Goal: Information Seeking & Learning: Understand process/instructions

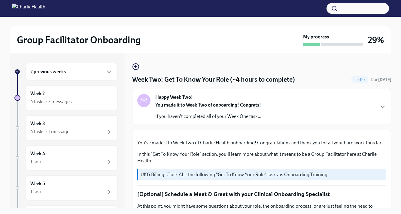
click at [169, 110] on div "You made it to Week Two of onboarding! Congrats! If you haven't completed all o…" at bounding box center [208, 111] width 106 height 18
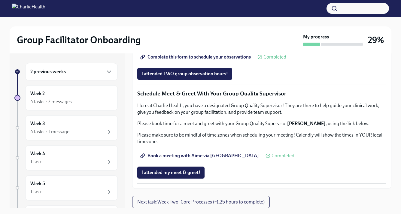
scroll to position [573, 0]
click at [245, 202] on span "Next task : Week Two: Core Processes (~1.25 hours to complete)" at bounding box center [200, 202] width 127 height 6
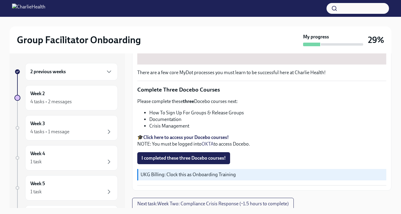
scroll to position [238, 0]
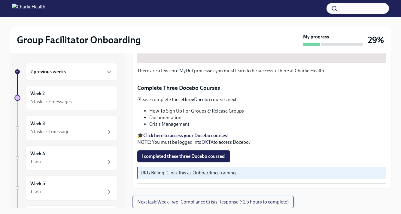
click at [226, 205] on span "Next task : Week Two: Compliance Crisis Response (~1.5 hours to complete)" at bounding box center [212, 202] width 151 height 6
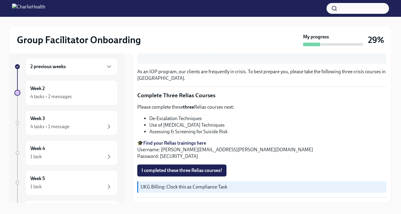
scroll to position [11, 0]
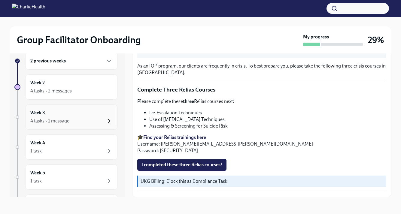
click at [111, 117] on icon "button" at bounding box center [108, 120] width 7 height 7
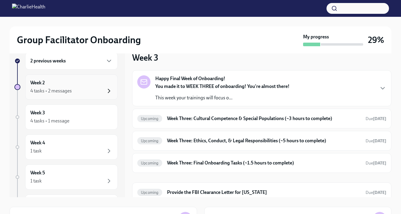
click at [107, 92] on icon "button" at bounding box center [108, 90] width 7 height 7
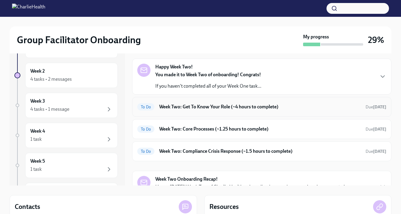
click at [228, 108] on h6 "Week Two: Get To Know Your Role (~4 hours to complete)" at bounding box center [260, 107] width 202 height 7
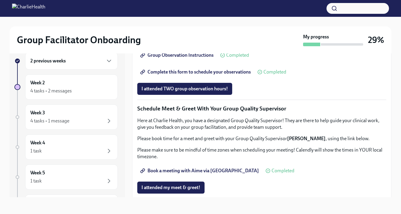
scroll to position [586, 0]
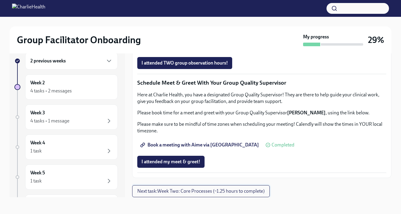
click at [221, 190] on span "Next task : Week Two: Core Processes (~1.25 hours to complete)" at bounding box center [200, 191] width 127 height 6
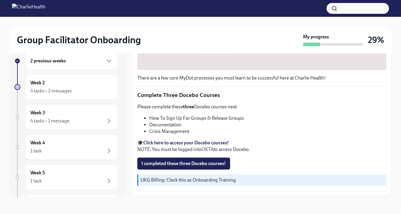
scroll to position [238, 0]
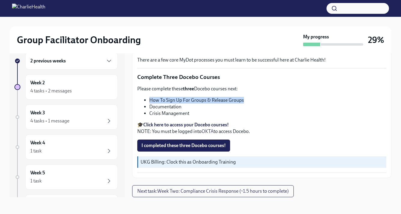
drag, startPoint x: 242, startPoint y: 101, endPoint x: 149, endPoint y: 97, distance: 92.9
click at [149, 97] on ul "How To Sign Up For Groups & Release Groups Documentation Crisis Management" at bounding box center [261, 107] width 249 height 20
copy li "How To Sign Up For Groups & Release Groups"
drag, startPoint x: 183, startPoint y: 109, endPoint x: 150, endPoint y: 107, distance: 32.8
click at [150, 107] on li "Documentation" at bounding box center [267, 107] width 237 height 7
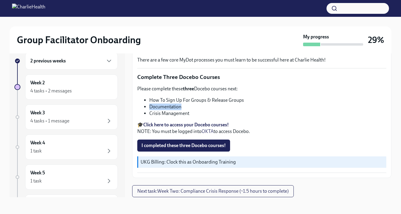
copy li "Documentation"
